Goal: Obtain resource: Obtain resource

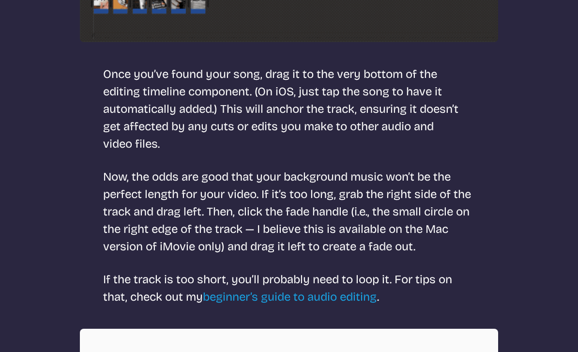
scroll to position [2653, 0]
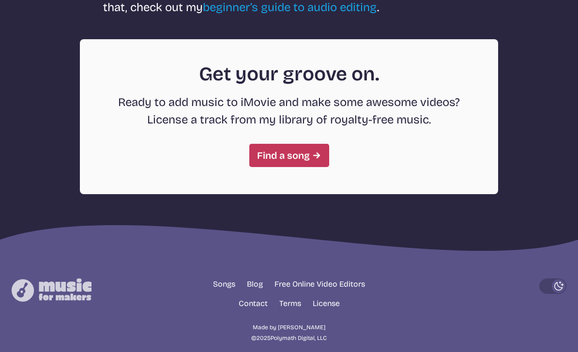
click at [305, 163] on link "Find a song" at bounding box center [290, 155] width 80 height 23
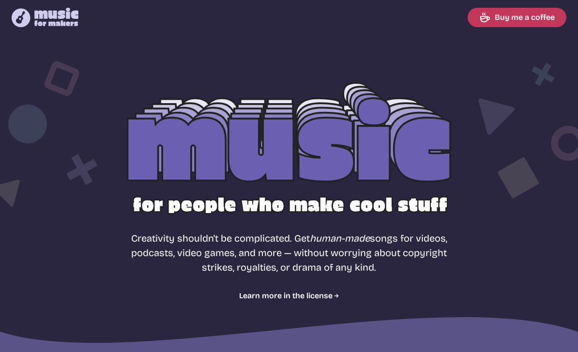
select select "most popular"
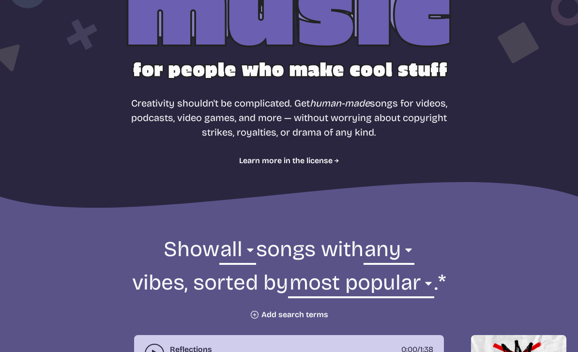
scroll to position [137, 0]
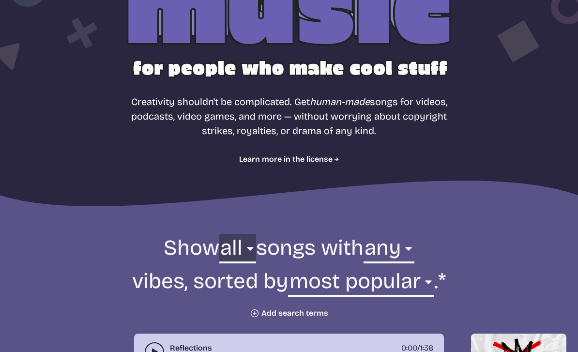
click at [236, 250] on select "all ambient cinematic electronic folk holiday jazz pop rock world" at bounding box center [237, 250] width 37 height 33
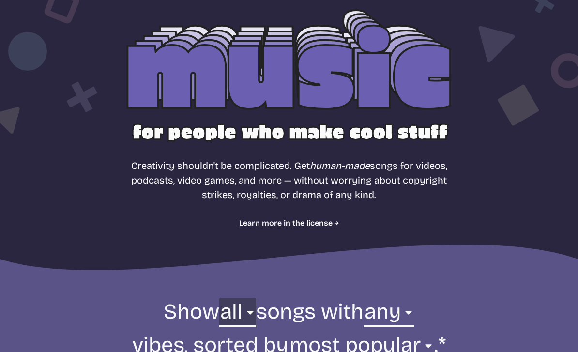
scroll to position [0, 0]
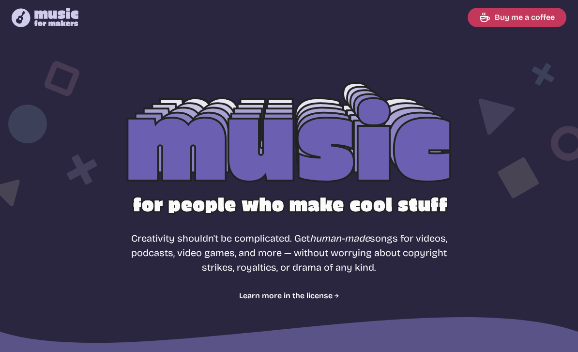
click at [542, 8] on link "Buy me a coffee" at bounding box center [517, 17] width 99 height 19
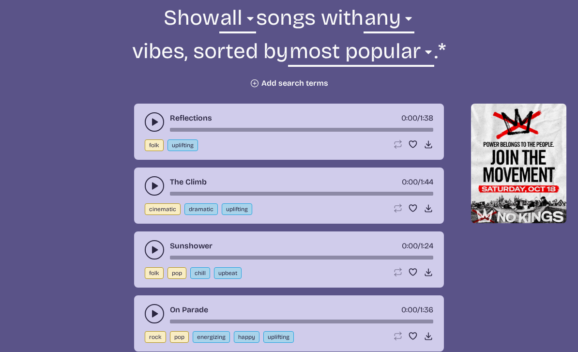
scroll to position [364, 0]
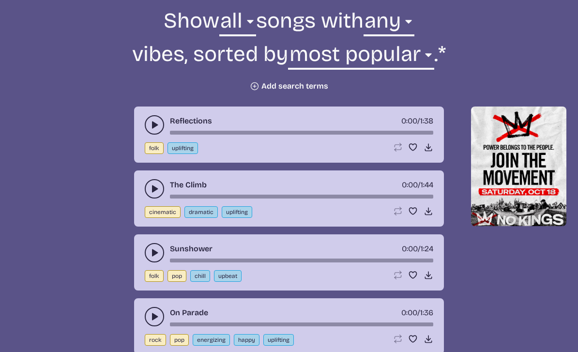
click at [313, 85] on button "Plus icon Add search terms" at bounding box center [289, 86] width 78 height 10
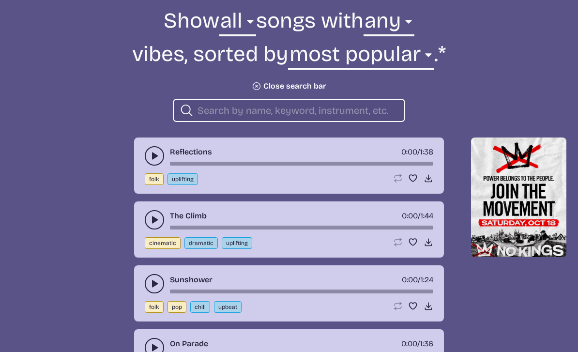
click at [341, 108] on input "search" at bounding box center [297, 110] width 199 height 13
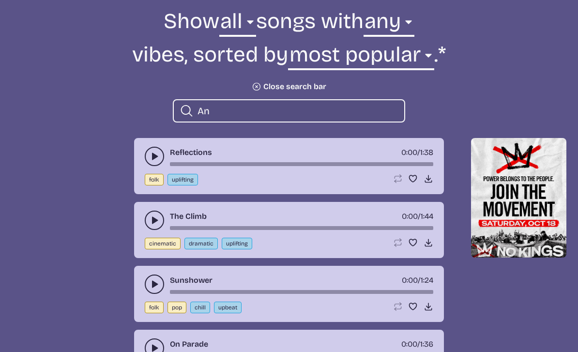
type input "A"
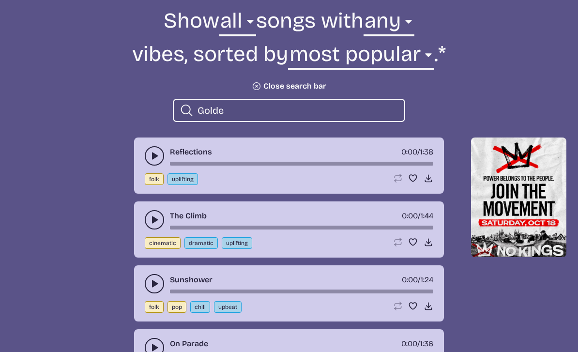
type input "Golden"
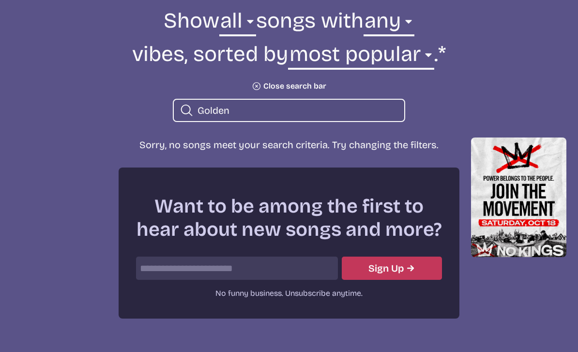
scroll to position [364, 0]
